Goal: Task Accomplishment & Management: Manage account settings

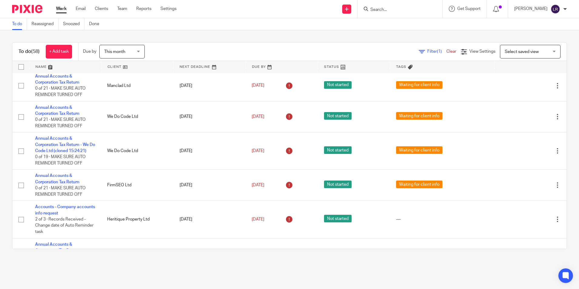
scroll to position [605, 0]
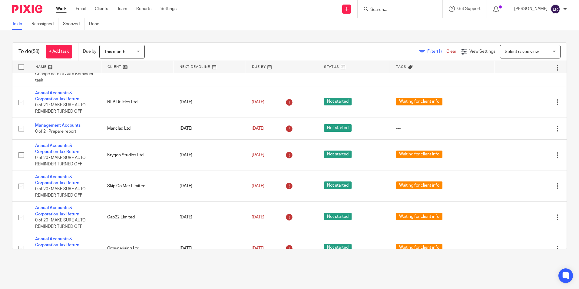
click at [396, 8] on input "Search" at bounding box center [397, 9] width 54 height 5
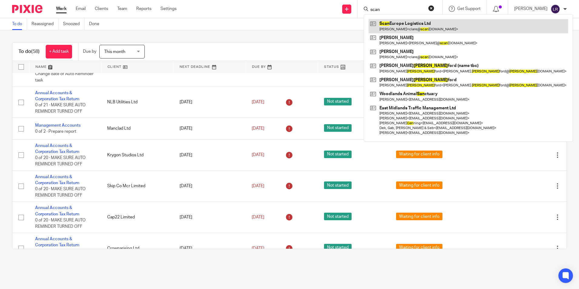
type input "scan"
click at [403, 21] on link at bounding box center [467, 26] width 199 height 14
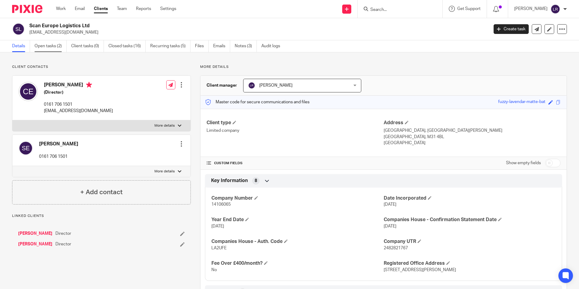
click at [46, 44] on link "Open tasks (2)" at bounding box center [51, 46] width 32 height 12
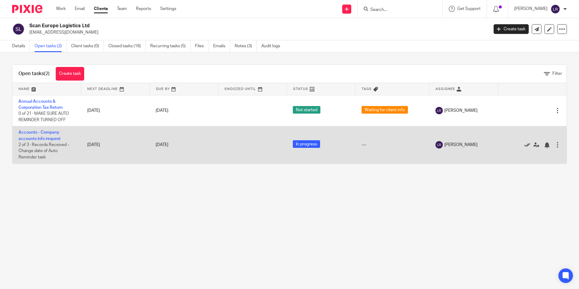
click at [524, 145] on icon at bounding box center [527, 145] width 6 height 6
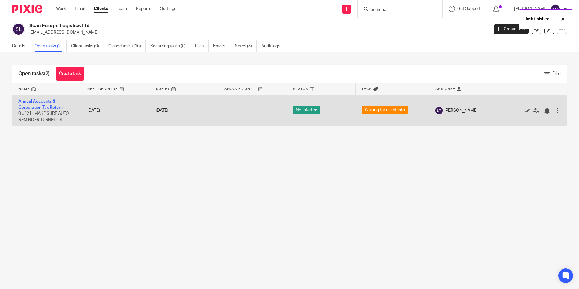
click at [39, 109] on link "Annual Accounts & Corporation Tax Return" at bounding box center [40, 104] width 44 height 10
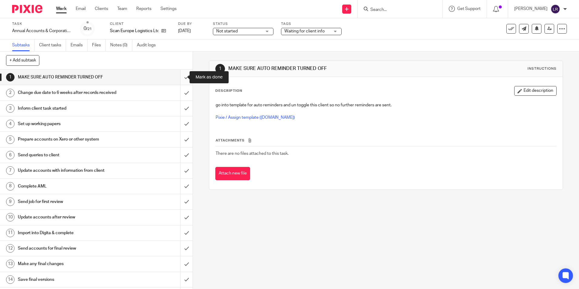
click at [177, 76] on input "submit" at bounding box center [96, 77] width 193 height 15
click at [181, 92] on input "submit" at bounding box center [96, 92] width 193 height 15
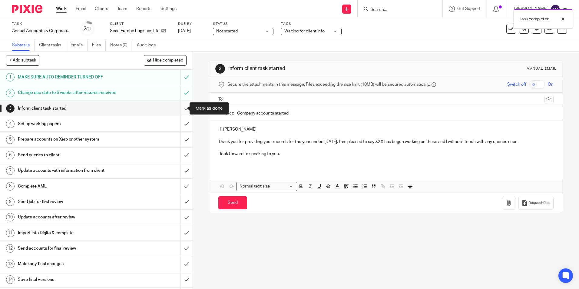
click at [181, 110] on input "submit" at bounding box center [96, 108] width 193 height 15
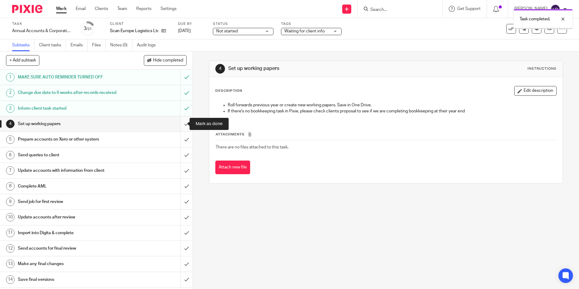
click at [177, 126] on input "submit" at bounding box center [96, 123] width 193 height 15
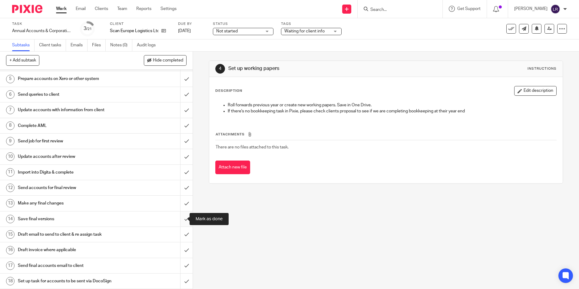
click at [179, 217] on input "submit" at bounding box center [96, 218] width 193 height 15
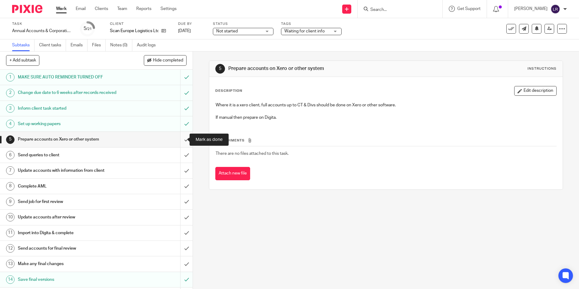
click at [179, 136] on input "submit" at bounding box center [96, 139] width 193 height 15
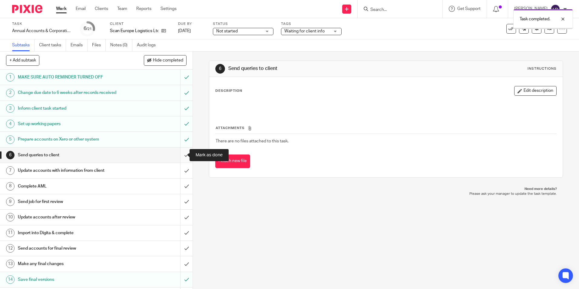
click at [181, 153] on input "submit" at bounding box center [96, 154] width 193 height 15
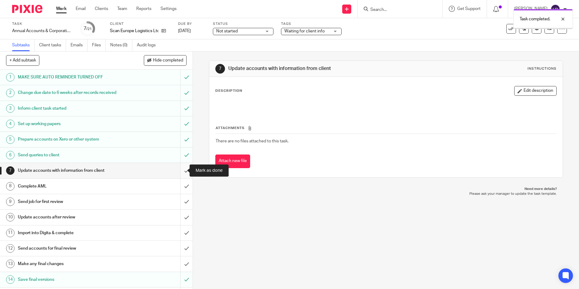
click at [181, 172] on input "submit" at bounding box center [96, 170] width 193 height 15
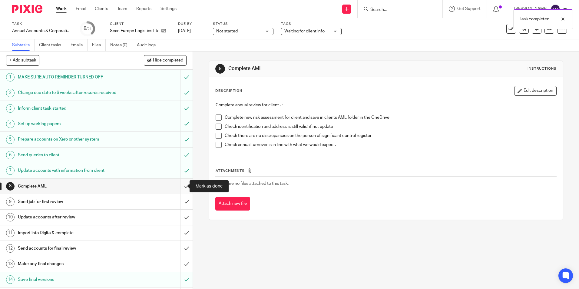
click at [181, 186] on input "submit" at bounding box center [96, 186] width 193 height 15
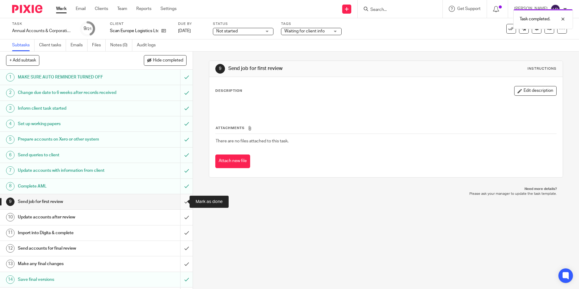
click at [182, 202] on input "submit" at bounding box center [96, 201] width 193 height 15
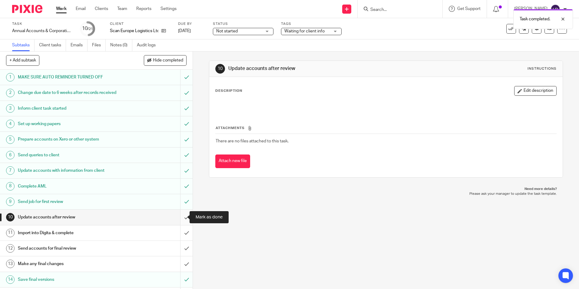
click at [179, 220] on input "submit" at bounding box center [96, 216] width 193 height 15
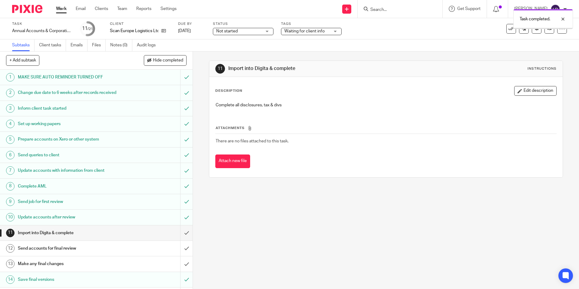
click at [182, 230] on input "submit" at bounding box center [96, 232] width 193 height 15
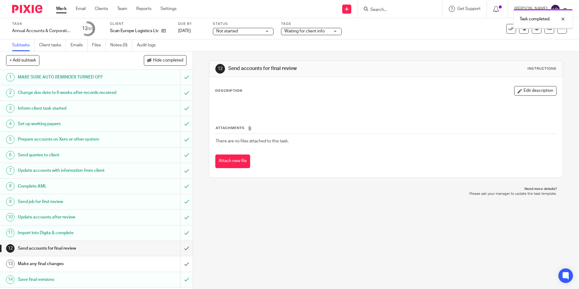
click at [182, 246] on input "submit" at bounding box center [96, 248] width 193 height 15
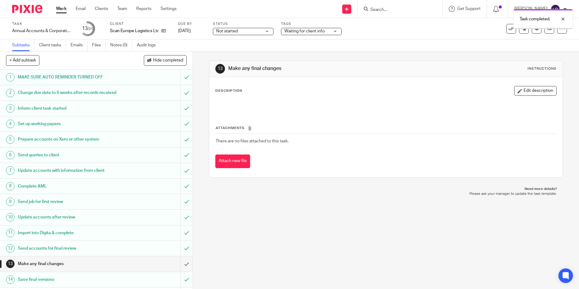
click at [183, 262] on input "submit" at bounding box center [96, 263] width 193 height 15
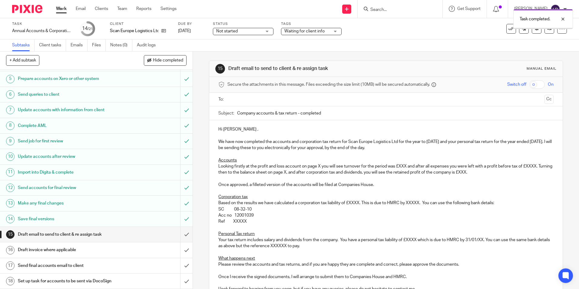
scroll to position [91, 0]
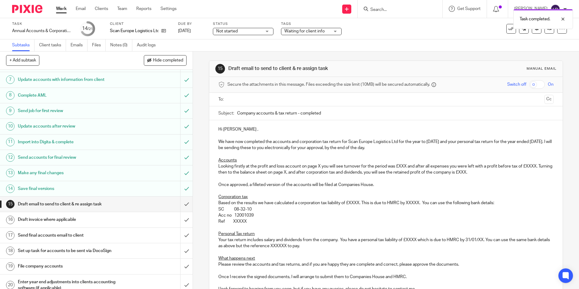
click at [239, 104] on ul at bounding box center [386, 99] width 316 height 10
click at [239, 102] on input "text" at bounding box center [385, 99] width 312 height 7
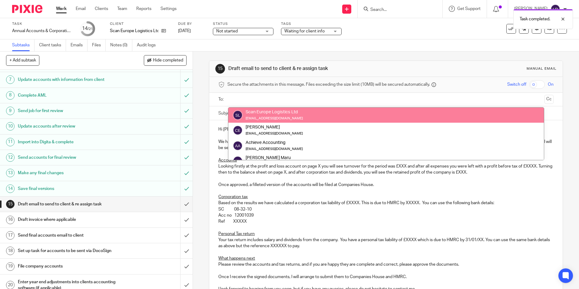
click at [265, 79] on div "Secure the attachments in this message. Files exceeding the size limit (10MB) w…" at bounding box center [385, 85] width 353 height 16
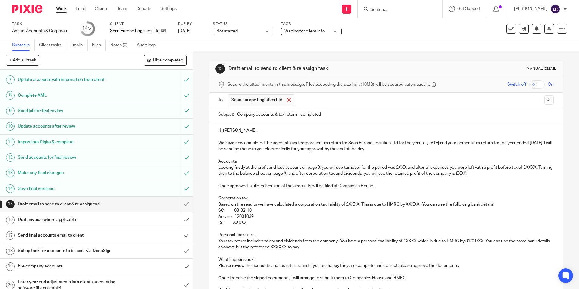
click at [287, 99] on span at bounding box center [289, 100] width 4 height 4
click at [316, 164] on p "Looking firstly at the profit and loss account on page X you will see turnover …" at bounding box center [385, 169] width 335 height 12
click at [317, 165] on p "Looking firstly at the profit and loss account on page X you will see turnover …" at bounding box center [385, 169] width 335 height 12
click at [397, 167] on p "Looking firstly at the profit and loss account on page 4 you will see turnover …" at bounding box center [385, 169] width 335 height 12
drag, startPoint x: 219, startPoint y: 174, endPoint x: 230, endPoint y: 174, distance: 10.9
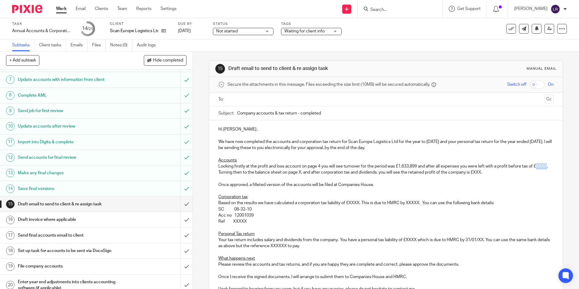
click at [230, 174] on p "Looking firstly at the profit and loss account on page 4 you will see turnover …" at bounding box center [385, 169] width 335 height 12
click at [318, 171] on p "Looking firstly at the profit and loss account on page 4 you will see turnover …" at bounding box center [385, 169] width 335 height 12
click at [494, 171] on p "Looking firstly at the profit and loss account on page 4 you will see turnover …" at bounding box center [385, 169] width 335 height 12
click at [522, 171] on p "Looking firstly at the profit and loss account on page 4 you will see turnover …" at bounding box center [385, 169] width 335 height 12
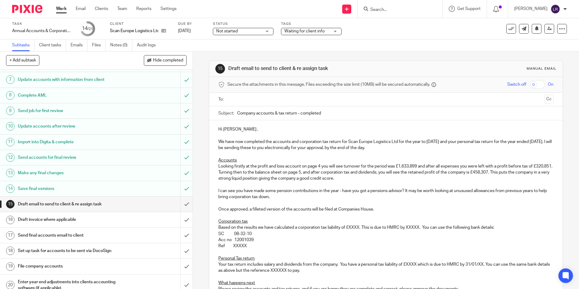
drag, startPoint x: 466, startPoint y: 190, endPoint x: 466, endPoint y: 195, distance: 4.9
click at [466, 195] on p "I can see you have made some pension contributions in the year - have you got a…" at bounding box center [385, 194] width 335 height 12
click at [462, 191] on p "I can see you have made some pension contributions in the year - have you got a…" at bounding box center [385, 194] width 335 height 12
click at [274, 196] on p "I can see you have made some pension contributions in the year - have you got a…" at bounding box center [385, 194] width 335 height 12
drag, startPoint x: 358, startPoint y: 226, endPoint x: 349, endPoint y: 227, distance: 9.1
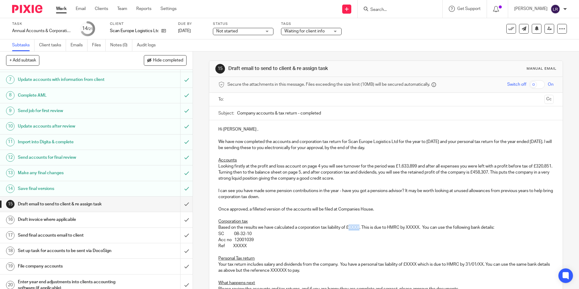
click at [349, 227] on p "Based on the results we have calculated a corporation tax liability of £XXXX. T…" at bounding box center [385, 227] width 335 height 6
drag, startPoint x: 429, startPoint y: 227, endPoint x: 425, endPoint y: 227, distance: 3.9
click at [425, 227] on p "Based on the results we have calculated a corporation tax liability of £80,518.…" at bounding box center [385, 227] width 335 height 6
drag, startPoint x: 414, startPoint y: 226, endPoint x: 427, endPoint y: 229, distance: 13.2
click at [427, 229] on p "Based on the results we have calculated a corporation tax liability of £80,518.…" at bounding box center [385, 227] width 335 height 6
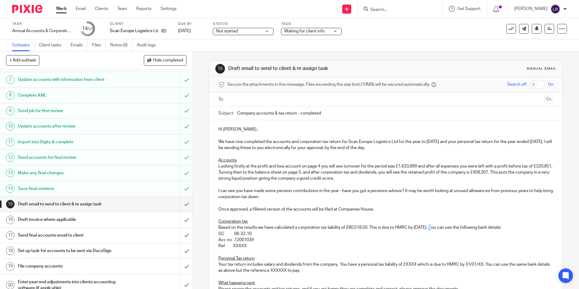
drag, startPoint x: 435, startPoint y: 228, endPoint x: 430, endPoint y: 229, distance: 4.9
click at [430, 229] on p "Based on the results we have calculated a corporation tax liability of £80,518.…" at bounding box center [385, 227] width 335 height 6
drag, startPoint x: 436, startPoint y: 229, endPoint x: 422, endPoint y: 229, distance: 14.8
click at [422, 229] on p "Based on the results we have calculated a corporation tax liability of £80,518.…" at bounding box center [385, 227] width 335 height 6
click at [381, 207] on p "Once approved, a filleted version of the accounts will be filed at Companies Ho…" at bounding box center [385, 209] width 335 height 6
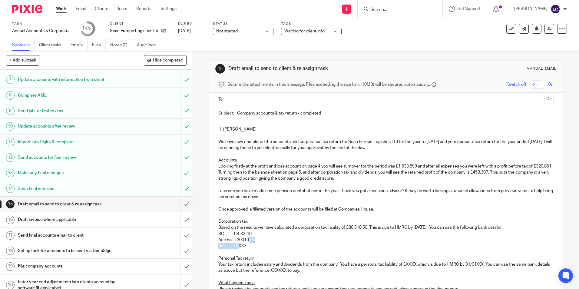
drag, startPoint x: 249, startPoint y: 243, endPoint x: 238, endPoint y: 247, distance: 11.3
click at [236, 246] on div "Hi Clare , We have now completed the accounts and corporation tax return for Sc…" at bounding box center [385, 223] width 353 height 207
click at [240, 248] on p "Ref XXXXX" at bounding box center [385, 246] width 335 height 6
drag, startPoint x: 245, startPoint y: 247, endPoint x: 232, endPoint y: 246, distance: 12.4
click at [232, 246] on p "Ref XXXXX" at bounding box center [385, 246] width 335 height 6
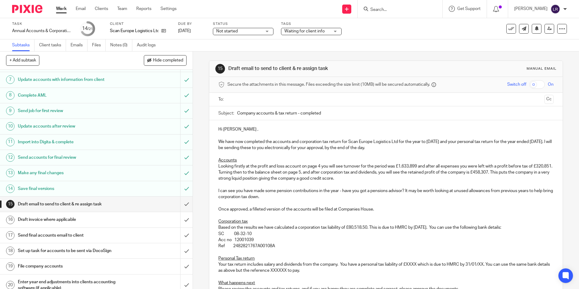
click at [232, 242] on p "Acc no 12001039" at bounding box center [385, 240] width 335 height 6
click at [278, 246] on p "Ref 2482821767A00108A" at bounding box center [385, 246] width 335 height 6
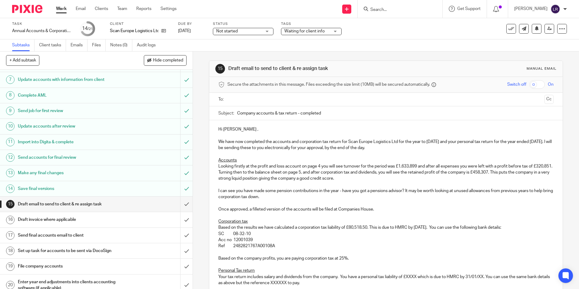
scroll to position [30, 0]
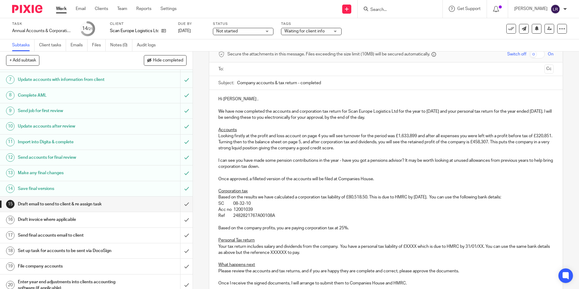
click at [356, 229] on p "Based on the company profits, you are paying corporation tax at 25%." at bounding box center [385, 228] width 335 height 6
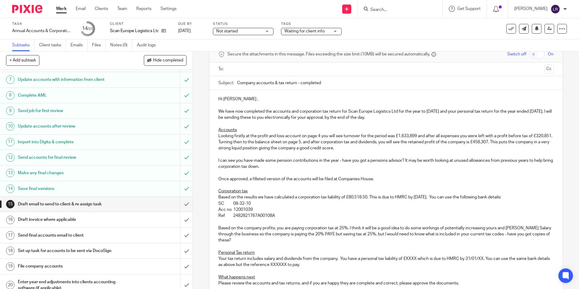
scroll to position [91, 0]
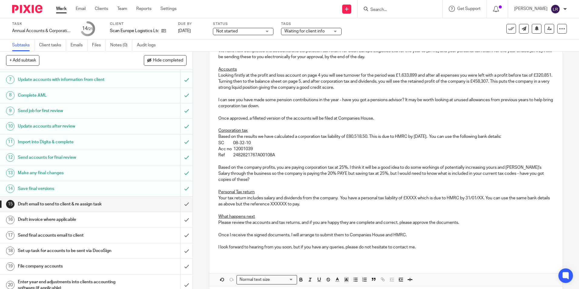
click at [270, 177] on p "Based on the company profits, you are paying corporation tax at 25%. I think it…" at bounding box center [385, 173] width 335 height 18
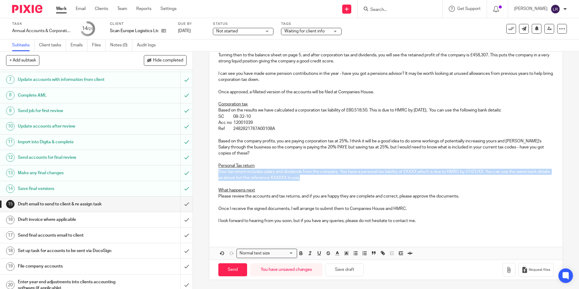
drag, startPoint x: 236, startPoint y: 170, endPoint x: 351, endPoint y: 180, distance: 114.9
click at [351, 180] on div "Hi Clare , We have now completed the accounts and corporation tax return for Sc…" at bounding box center [385, 119] width 353 height 232
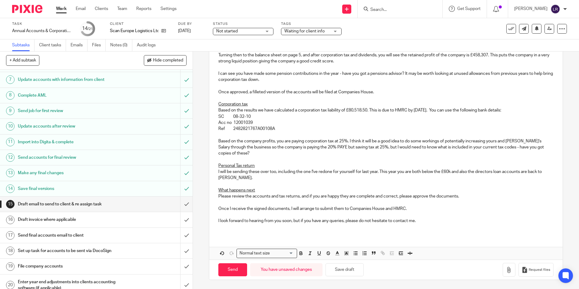
click at [434, 224] on p at bounding box center [385, 227] width 335 height 6
click at [426, 216] on p at bounding box center [385, 215] width 335 height 6
click at [426, 222] on p "I look forward to hearing from you soon, but if you have any queries, please do…" at bounding box center [385, 221] width 335 height 6
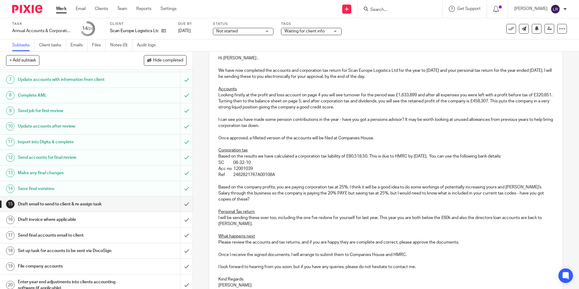
scroll to position [132, 0]
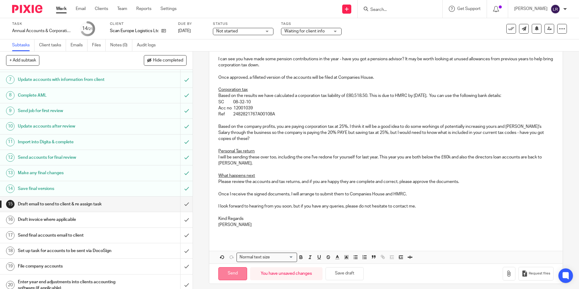
click at [221, 277] on input "Send" at bounding box center [232, 273] width 29 height 13
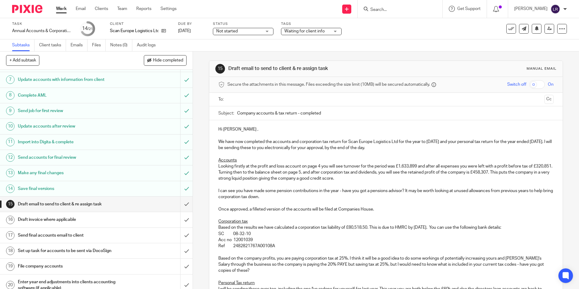
click at [244, 97] on input "text" at bounding box center [385, 99] width 312 height 7
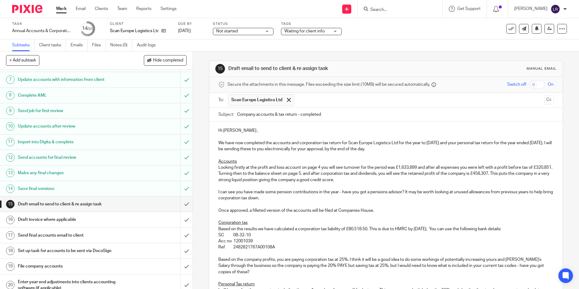
scroll to position [137, 0]
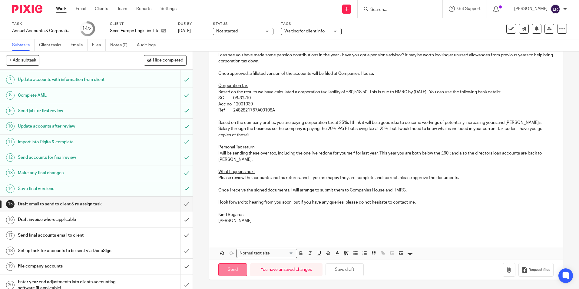
click at [225, 272] on input "Send" at bounding box center [232, 269] width 29 height 13
type input "Sent"
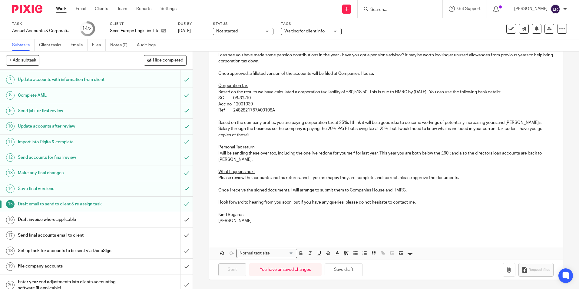
scroll to position [114, 0]
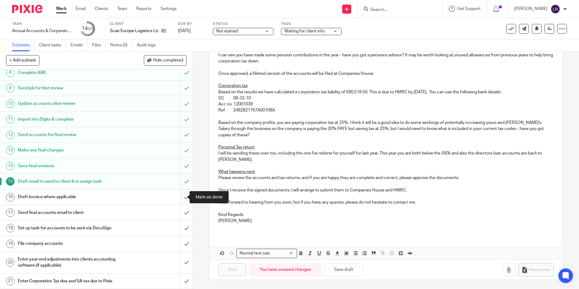
click at [177, 194] on input "submit" at bounding box center [96, 196] width 193 height 15
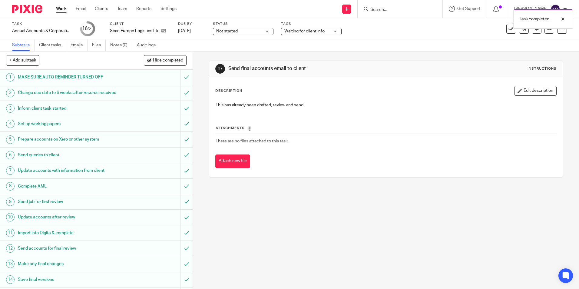
scroll to position [114, 0]
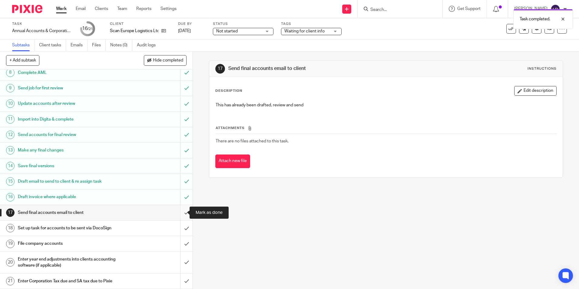
click at [181, 211] on input "submit" at bounding box center [96, 212] width 193 height 15
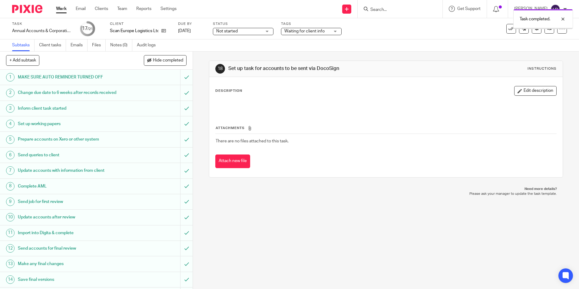
scroll to position [114, 0]
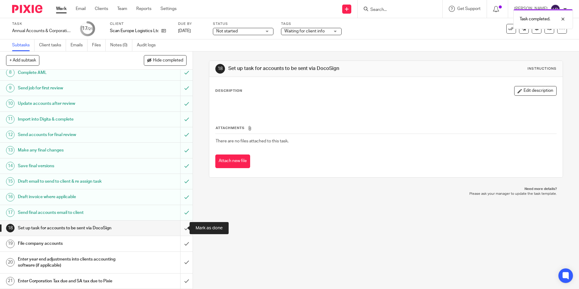
click at [180, 228] on input "submit" at bounding box center [96, 227] width 193 height 15
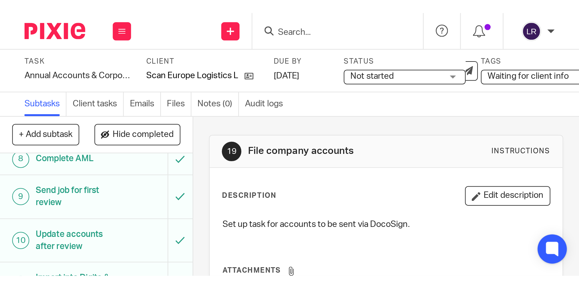
scroll to position [114, 0]
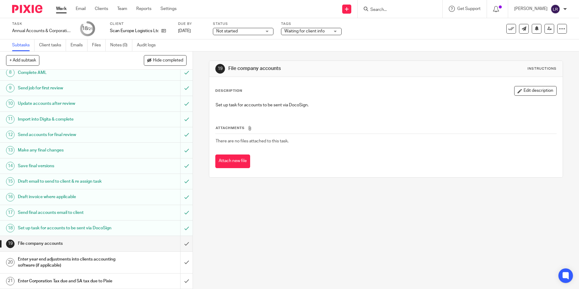
click at [410, 7] on input "Search" at bounding box center [397, 9] width 54 height 5
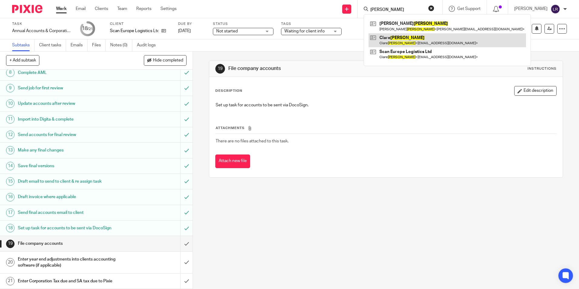
type input "earp"
click at [438, 43] on link at bounding box center [446, 40] width 157 height 14
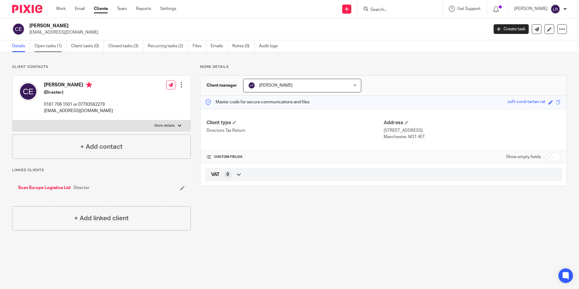
click at [54, 47] on link "Open tasks (1)" at bounding box center [51, 46] width 32 height 12
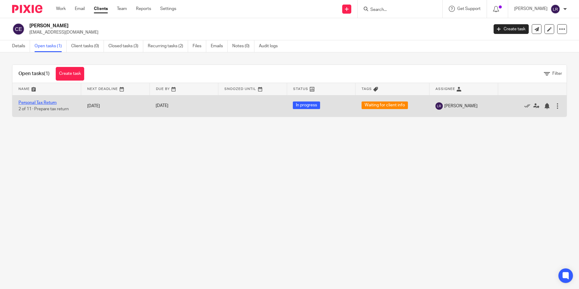
click at [49, 102] on link "Personal Tax Return" at bounding box center [37, 102] width 38 height 4
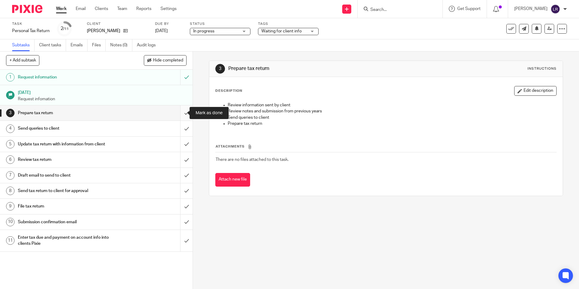
click at [184, 111] on input "submit" at bounding box center [96, 112] width 193 height 15
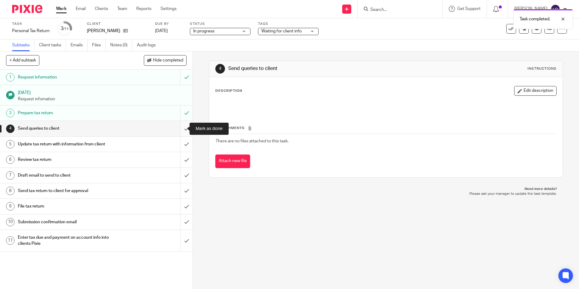
click at [182, 128] on input "submit" at bounding box center [96, 128] width 193 height 15
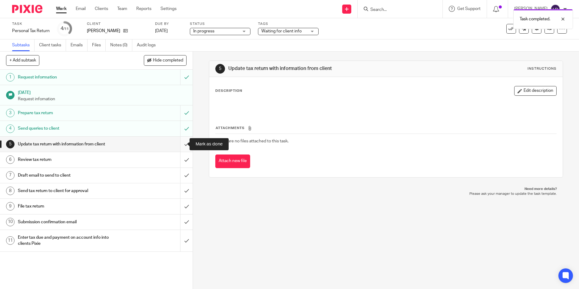
click at [183, 146] on input "submit" at bounding box center [96, 144] width 193 height 15
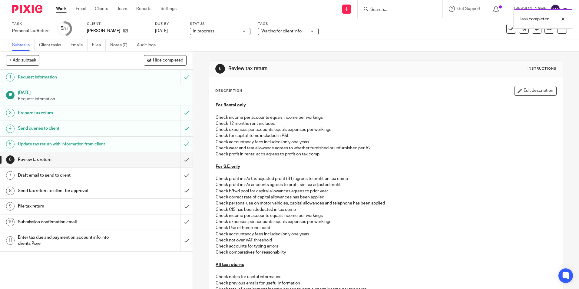
click at [181, 160] on input "submit" at bounding box center [96, 159] width 193 height 15
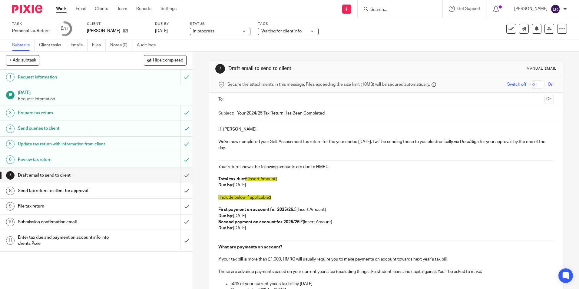
click at [241, 98] on input "text" at bounding box center [385, 99] width 312 height 7
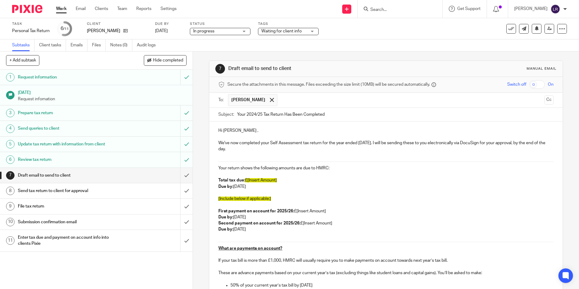
drag, startPoint x: 286, startPoint y: 179, endPoint x: 243, endPoint y: 182, distance: 43.4
click at [243, 182] on p "Total tax due: £[Insert Amount]" at bounding box center [385, 180] width 335 height 6
drag, startPoint x: 218, startPoint y: 197, endPoint x: 274, endPoint y: 217, distance: 59.6
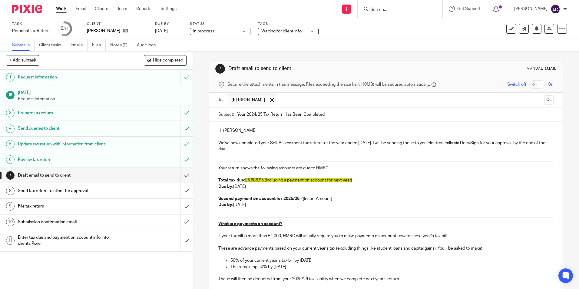
drag, startPoint x: 333, startPoint y: 198, endPoint x: 302, endPoint y: 200, distance: 31.5
click at [302, 200] on p "Second payment on account for 2025/26: £[Insert Amount] Due by: 31 July 2026" at bounding box center [385, 202] width 335 height 12
drag, startPoint x: 324, startPoint y: 182, endPoint x: 240, endPoint y: 178, distance: 84.9
click at [240, 178] on p "Total tax due: £6,686.95 (including a payment on account for next year)" at bounding box center [385, 180] width 335 height 6
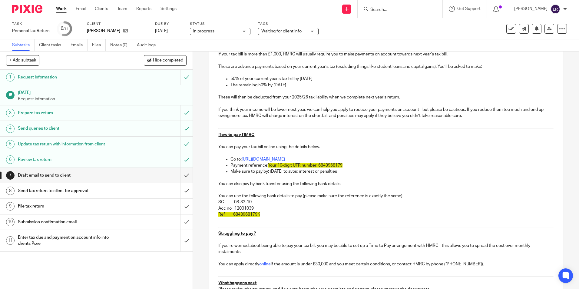
scroll to position [268, 0]
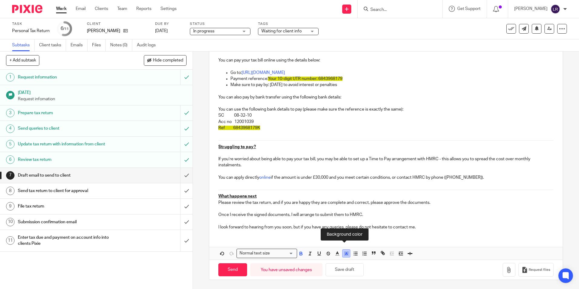
click at [344, 254] on icon "button" at bounding box center [346, 253] width 5 height 5
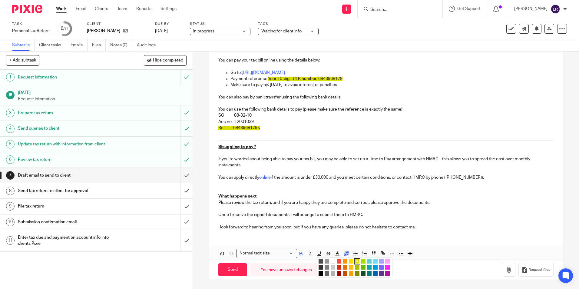
click at [331, 261] on li "color:#FFFFFF" at bounding box center [333, 261] width 5 height 5
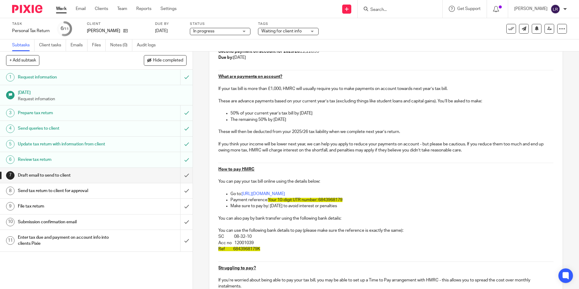
scroll to position [117, 0]
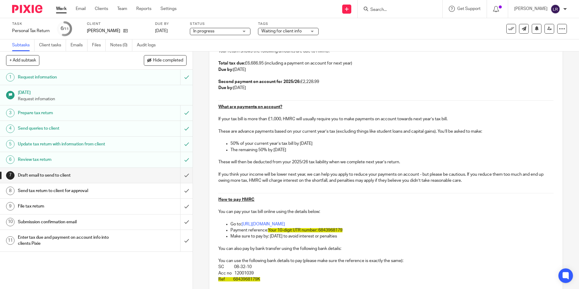
click at [270, 166] on p at bounding box center [385, 168] width 335 height 6
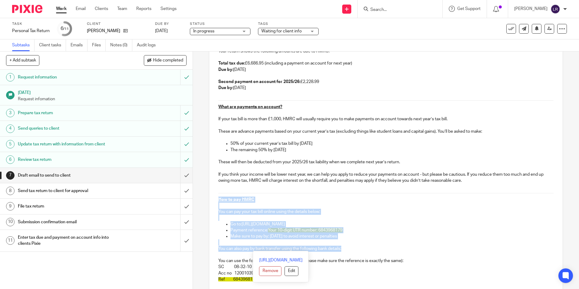
drag, startPoint x: 217, startPoint y: 197, endPoint x: 373, endPoint y: 247, distance: 164.2
click at [373, 247] on div "Hi Clare , We've now completed your Self Assessment tax return for the year end…" at bounding box center [385, 195] width 353 height 381
click at [447, 230] on p "Payment reference: Your 10-digit UTR number: 6843968179" at bounding box center [391, 230] width 323 height 6
drag, startPoint x: 217, startPoint y: 211, endPoint x: 352, endPoint y: 248, distance: 140.2
click at [352, 248] on div "Hi Clare , We've now completed your Self Assessment tax return for the year end…" at bounding box center [385, 195] width 353 height 381
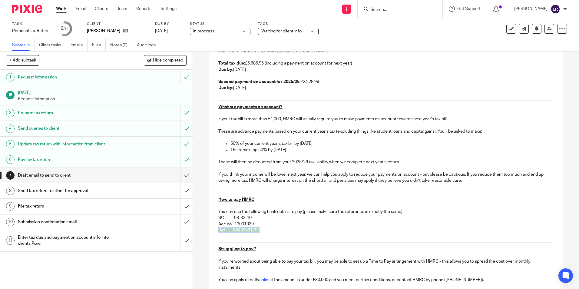
drag, startPoint x: 264, startPoint y: 229, endPoint x: 215, endPoint y: 231, distance: 49.7
click at [215, 231] on div "Hi Clare , We've now completed your Self Assessment tax return for the year end…" at bounding box center [385, 171] width 353 height 332
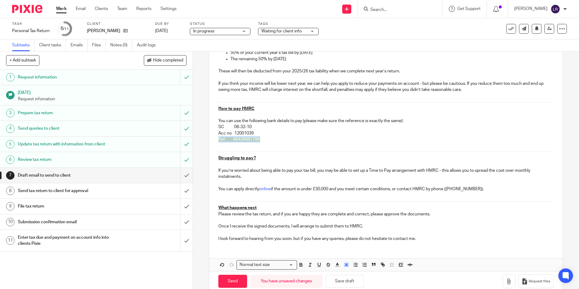
scroll to position [219, 0]
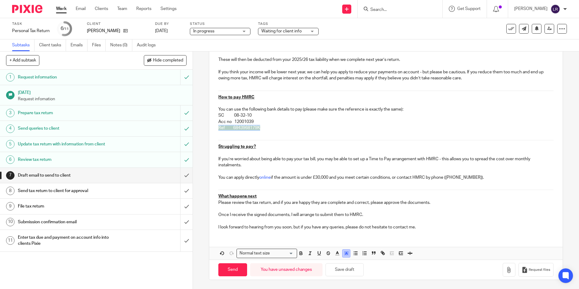
click at [345, 254] on line "button" at bounding box center [346, 254] width 2 height 0
click at [332, 261] on li "color:#FFFFFF" at bounding box center [333, 261] width 5 height 5
click at [326, 216] on p "Once I receive the signed documents, I will arrange to submit them to HMRC." at bounding box center [385, 215] width 335 height 6
click at [426, 226] on p "I look forward to hearing from you soon, but if you have any queries, please do…" at bounding box center [385, 227] width 335 height 6
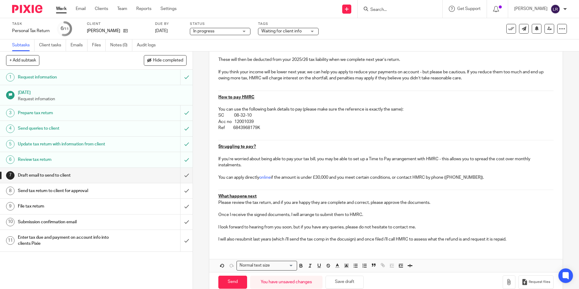
click at [284, 241] on p "I will also resubmit last years (which i'll send the tax comp in the docusign) …" at bounding box center [385, 239] width 335 height 6
click at [384, 239] on p "I will also resubmit last years (which I'll send the tax comp in the docusign) …" at bounding box center [385, 239] width 335 height 6
click at [526, 236] on p "I will also resubmit last years (which I'll send the tax comp in the docusign) …" at bounding box center [385, 239] width 335 height 6
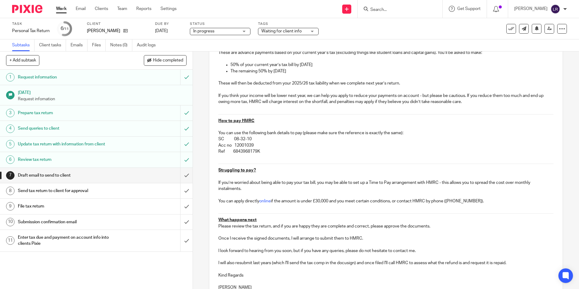
scroll to position [256, 0]
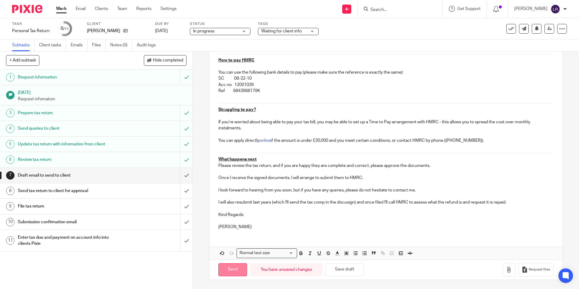
click at [232, 272] on input "Send" at bounding box center [232, 269] width 29 height 13
type input "Sent"
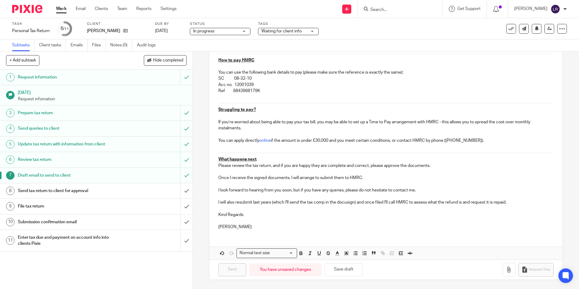
scroll to position [165, 0]
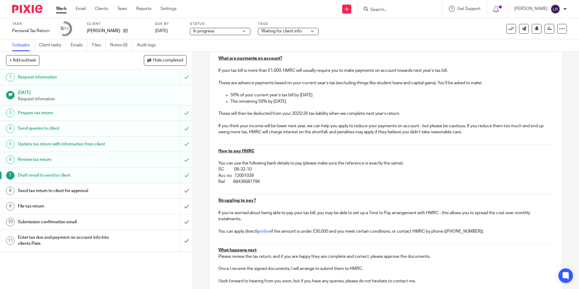
click at [409, 9] on input "Search" at bounding box center [397, 9] width 54 height 5
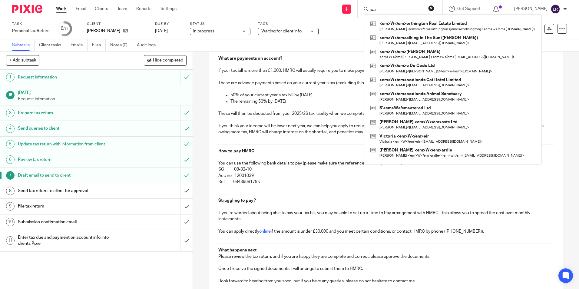
type input "war"
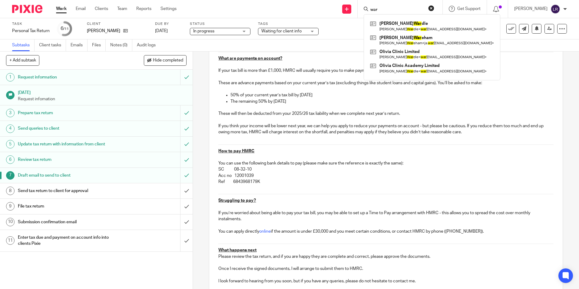
drag, startPoint x: 406, startPoint y: 11, endPoint x: 372, endPoint y: 3, distance: 34.4
click at [372, 3] on div "Send new email Create task Add client war Olivia War dle Olivia War dle < war d…" at bounding box center [382, 9] width 393 height 18
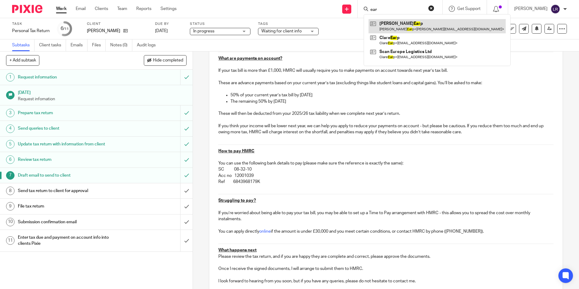
type input "ear"
click at [405, 29] on link at bounding box center [436, 26] width 137 height 14
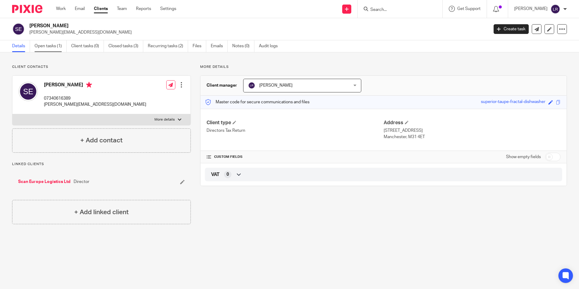
click at [49, 46] on link "Open tasks (1)" at bounding box center [51, 46] width 32 height 12
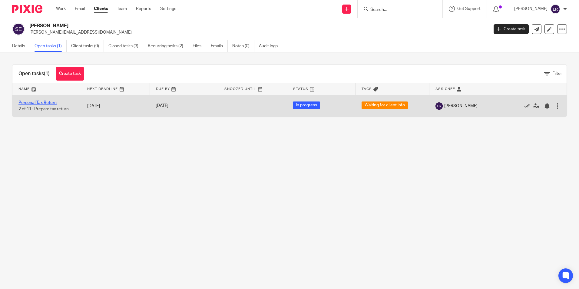
click at [45, 104] on link "Personal Tax Return" at bounding box center [37, 102] width 38 height 4
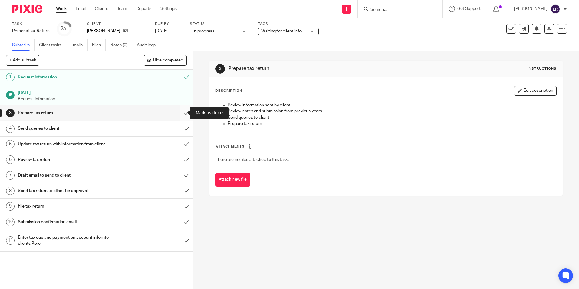
drag, startPoint x: 178, startPoint y: 114, endPoint x: 181, endPoint y: 117, distance: 4.1
click at [178, 114] on input "submit" at bounding box center [96, 112] width 193 height 15
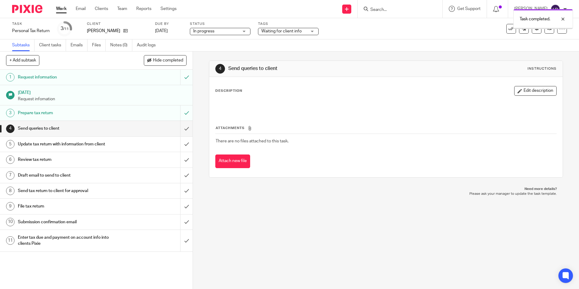
click at [183, 128] on input "submit" at bounding box center [96, 128] width 193 height 15
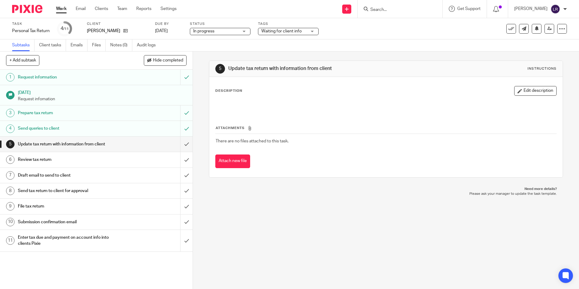
click at [179, 143] on input "submit" at bounding box center [96, 144] width 193 height 15
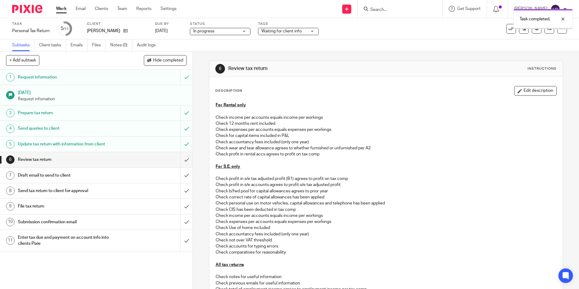
click at [182, 157] on input "submit" at bounding box center [96, 159] width 193 height 15
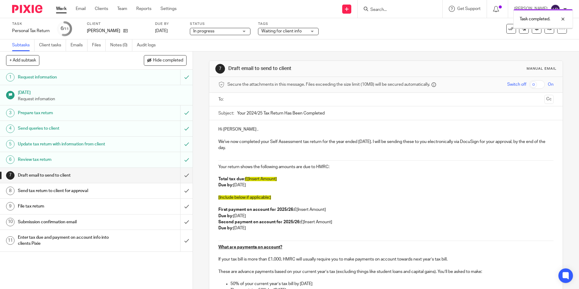
click at [232, 98] on input "text" at bounding box center [385, 99] width 312 height 7
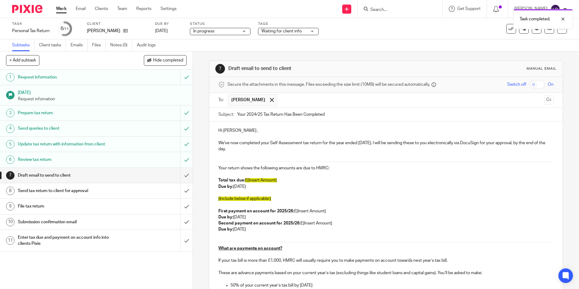
drag, startPoint x: 216, startPoint y: 158, endPoint x: 275, endPoint y: 179, distance: 62.9
click at [293, 182] on p "Total tax due: £[Insert Amount]" at bounding box center [385, 180] width 335 height 6
drag, startPoint x: 266, startPoint y: 179, endPoint x: 243, endPoint y: 180, distance: 23.4
click at [243, 180] on p "Total tax due: £[Insert Amount]" at bounding box center [385, 180] width 335 height 6
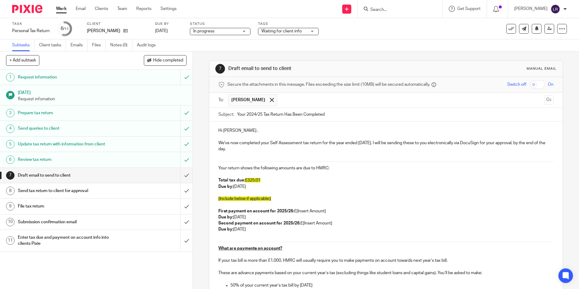
drag, startPoint x: 262, startPoint y: 179, endPoint x: 240, endPoint y: 178, distance: 22.1
click at [240, 178] on p "Total tax due: £325.01" at bounding box center [385, 180] width 335 height 6
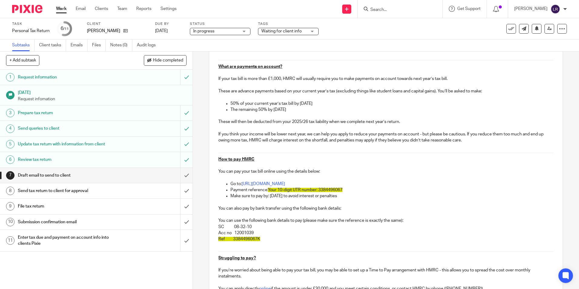
scroll to position [293, 0]
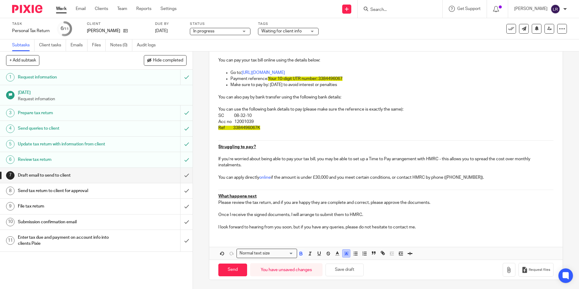
click at [344, 252] on icon "button" at bounding box center [346, 253] width 5 height 5
click at [332, 262] on li "color:#FFFFFF" at bounding box center [333, 261] width 5 height 5
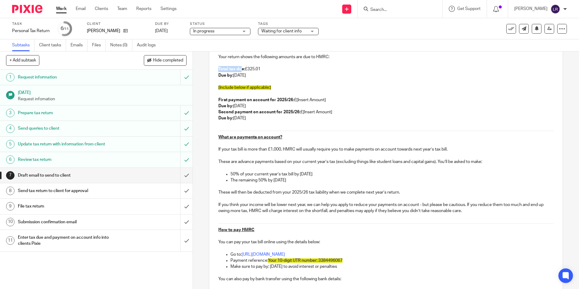
scroll to position [20, 0]
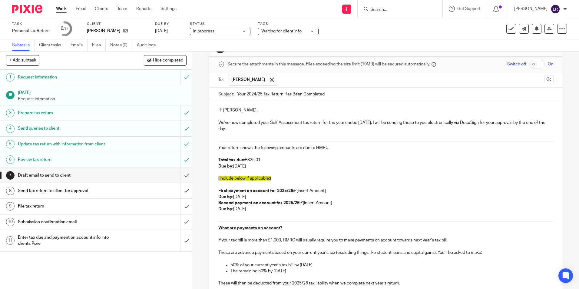
click at [266, 165] on p "Due by: 31 January 2026" at bounding box center [385, 166] width 335 height 6
click at [267, 160] on p "Total tax due: £325.01" at bounding box center [385, 160] width 335 height 6
drag, startPoint x: 215, startPoint y: 178, endPoint x: 318, endPoint y: 196, distance: 104.7
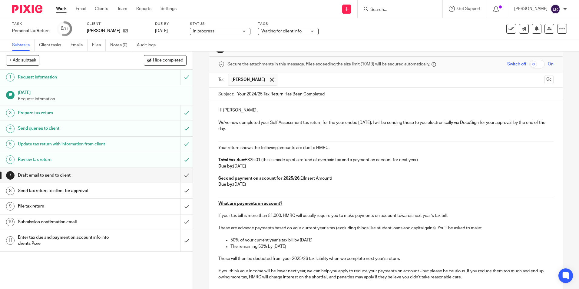
drag, startPoint x: 336, startPoint y: 176, endPoint x: 303, endPoint y: 180, distance: 33.2
click at [303, 180] on p "Second payment on account for 2025/26: £[Insert Amount] Due by: 31 July 2026" at bounding box center [385, 181] width 335 height 12
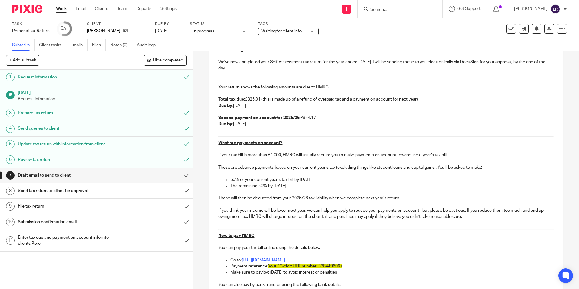
scroll to position [111, 0]
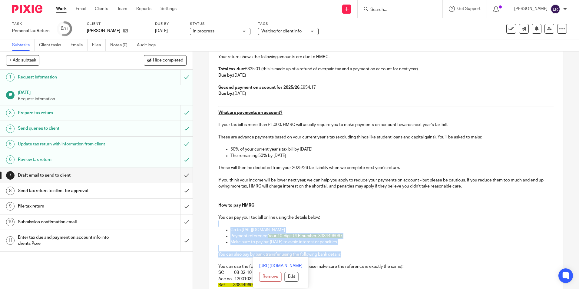
drag, startPoint x: 218, startPoint y: 224, endPoint x: 372, endPoint y: 256, distance: 157.6
click at [372, 256] on div "Hi Steven , We've now completed your Self Assessment tax return for the year en…" at bounding box center [385, 200] width 353 height 381
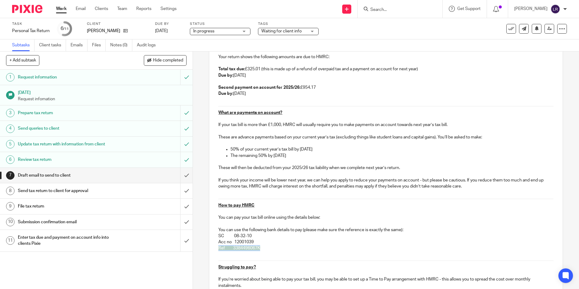
drag, startPoint x: 275, startPoint y: 250, endPoint x: 213, endPoint y: 245, distance: 61.6
click at [213, 245] on div "Hi Steven , We've now completed your Self Assessment tax return for the year en…" at bounding box center [385, 182] width 353 height 344
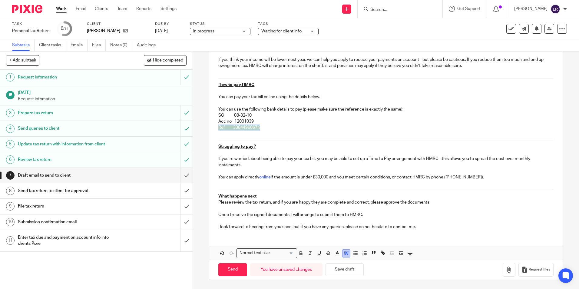
click at [344, 253] on icon "button" at bounding box center [346, 252] width 5 height 5
click at [331, 262] on li "color:#FFFFFF" at bounding box center [333, 261] width 5 height 5
drag, startPoint x: 433, startPoint y: 230, endPoint x: 430, endPoint y: 226, distance: 4.7
click at [433, 230] on div "Hi Steven , We've now completed your Self Assessment tax return for the year en…" at bounding box center [385, 62] width 353 height 344
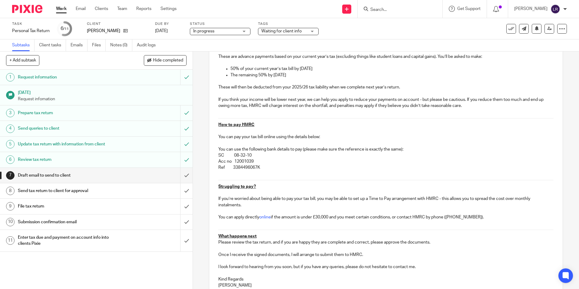
scroll to position [250, 0]
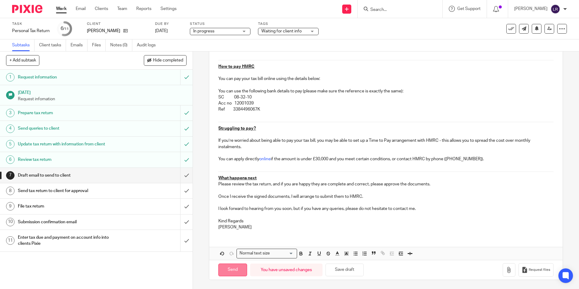
click at [231, 268] on input "Send" at bounding box center [232, 269] width 29 height 13
click at [265, 218] on p "Kind Regards" at bounding box center [385, 221] width 335 height 6
type input "Sent"
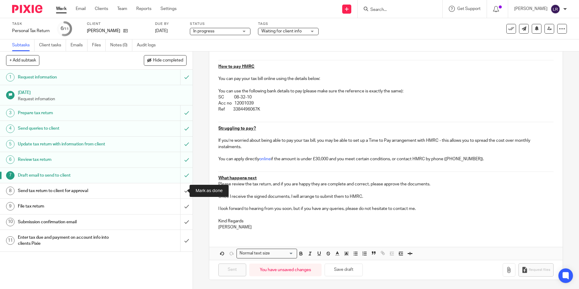
drag, startPoint x: 180, startPoint y: 192, endPoint x: 173, endPoint y: 192, distance: 7.3
click at [180, 192] on input "submit" at bounding box center [96, 190] width 193 height 15
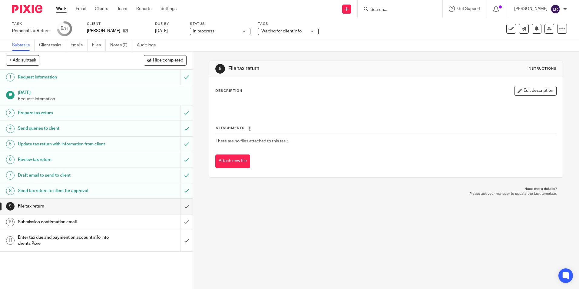
click at [60, 8] on link "Work" at bounding box center [61, 9] width 11 height 6
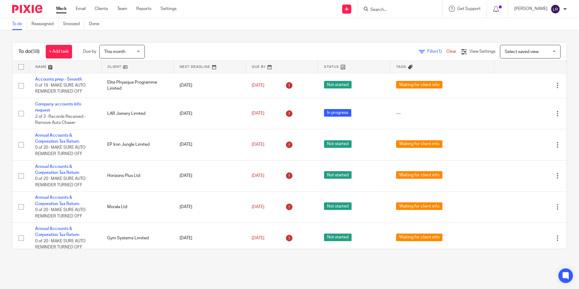
click at [40, 67] on link at bounding box center [65, 67] width 72 height 12
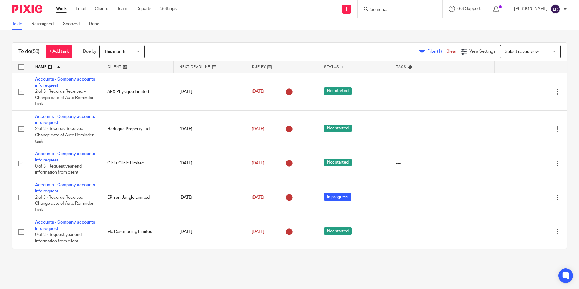
click at [393, 8] on input "Search" at bounding box center [397, 9] width 54 height 5
click at [393, 9] on input "Search" at bounding box center [397, 9] width 54 height 5
type input "bossin"
click at [408, 21] on link at bounding box center [424, 28] width 113 height 19
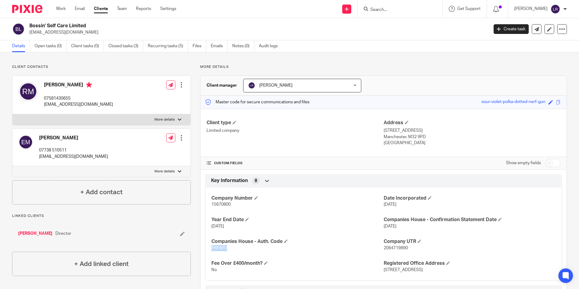
drag, startPoint x: 229, startPoint y: 247, endPoint x: 209, endPoint y: 246, distance: 19.4
click at [209, 246] on div "Company Number 15670800 Date Incorporated [DATE] Year End Date [DATE] Companies…" at bounding box center [383, 232] width 357 height 98
copy span "PRFAPU"
